Goal: Use online tool/utility: Utilize a website feature to perform a specific function

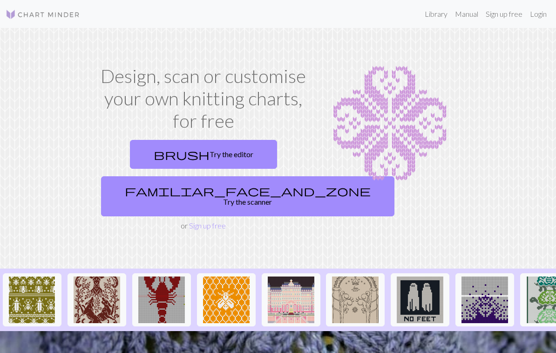
click at [249, 147] on link "brush Try the editor" at bounding box center [203, 154] width 147 height 29
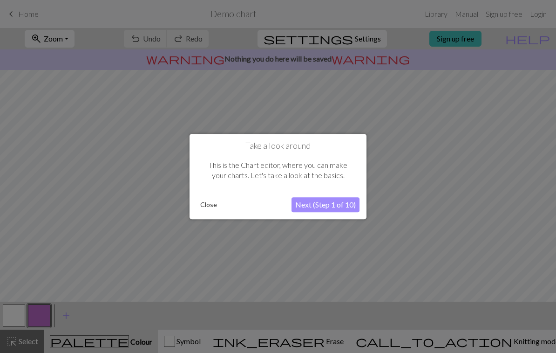
click at [210, 206] on button "Close" at bounding box center [209, 204] width 24 height 14
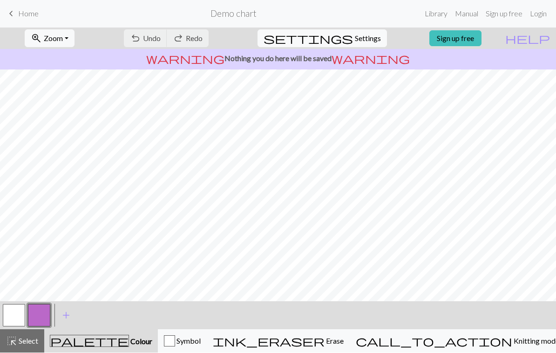
click at [344, 337] on span "Erase" at bounding box center [334, 340] width 19 height 9
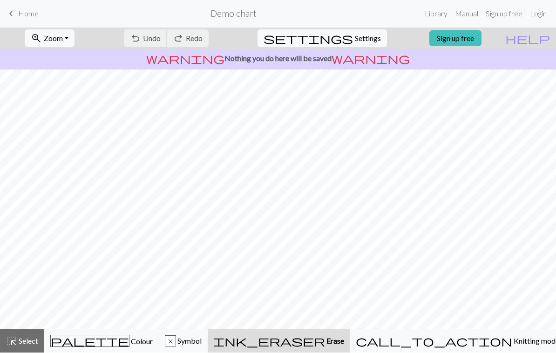
click at [512, 344] on span "Knitting mode" at bounding box center [535, 340] width 47 height 9
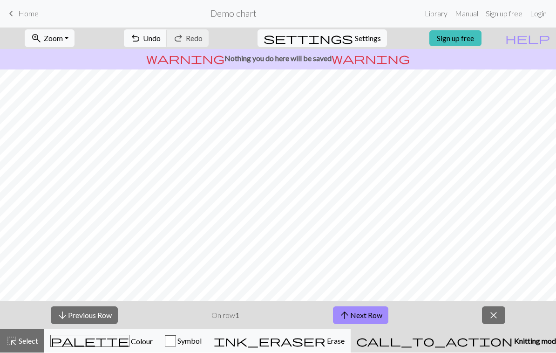
click at [345, 337] on span "Erase" at bounding box center [335, 340] width 19 height 9
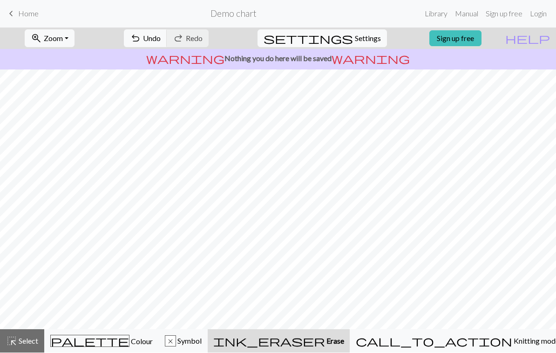
click at [154, 349] on button "palette Colour Colour" at bounding box center [101, 340] width 115 height 23
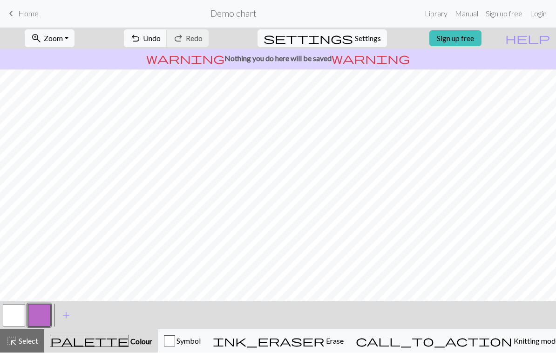
click at [66, 316] on span "add" at bounding box center [66, 315] width 11 height 13
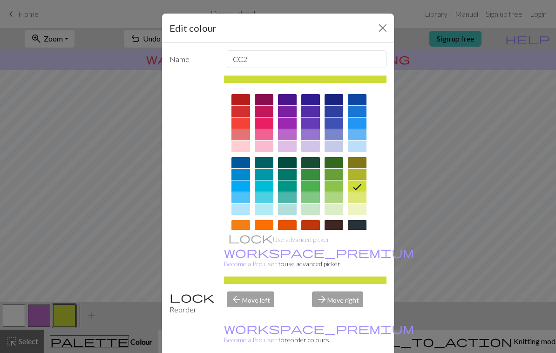
click at [353, 306] on div "arrow_forward Move right" at bounding box center [349, 303] width 86 height 24
click at [380, 27] on button "Close" at bounding box center [382, 27] width 15 height 15
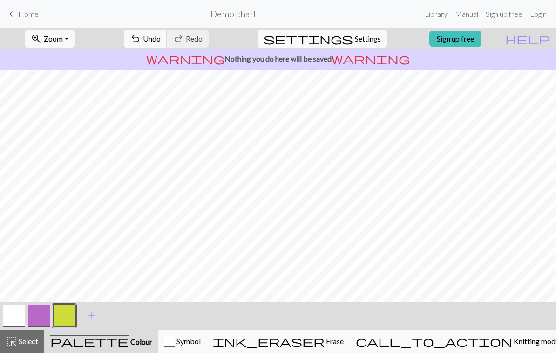
click at [23, 345] on span "Select" at bounding box center [27, 340] width 21 height 9
click at [63, 35] on span "Zoom" at bounding box center [53, 38] width 19 height 9
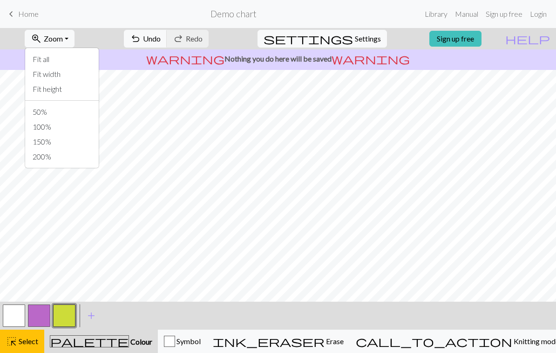
click at [68, 33] on button "zoom_in Zoom Zoom" at bounding box center [50, 39] width 50 height 18
click at [16, 16] on span "keyboard_arrow_left" at bounding box center [11, 13] width 11 height 13
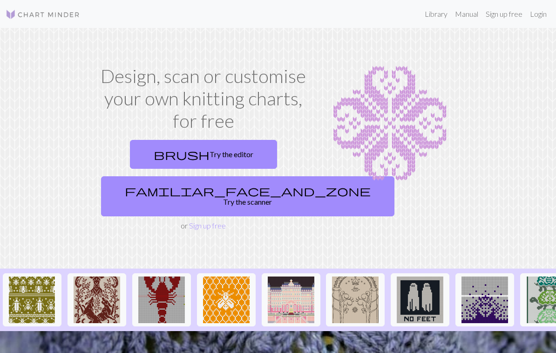
click at [430, 23] on link "Library" at bounding box center [436, 14] width 30 height 19
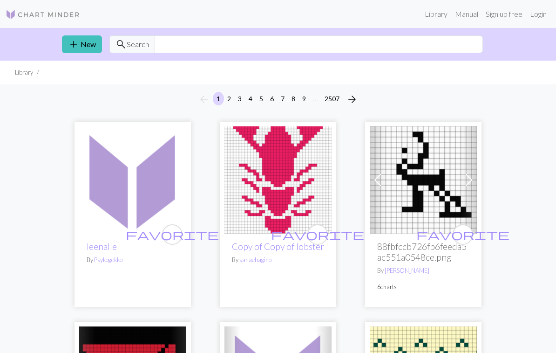
click at [82, 45] on link "add New" at bounding box center [82, 44] width 40 height 18
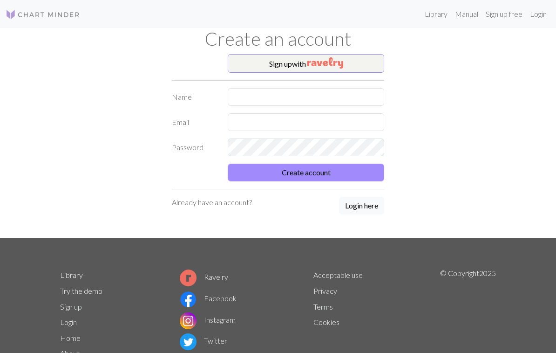
click at [464, 14] on link "Manual" at bounding box center [466, 14] width 31 height 19
